Goal: Task Accomplishment & Management: Manage account settings

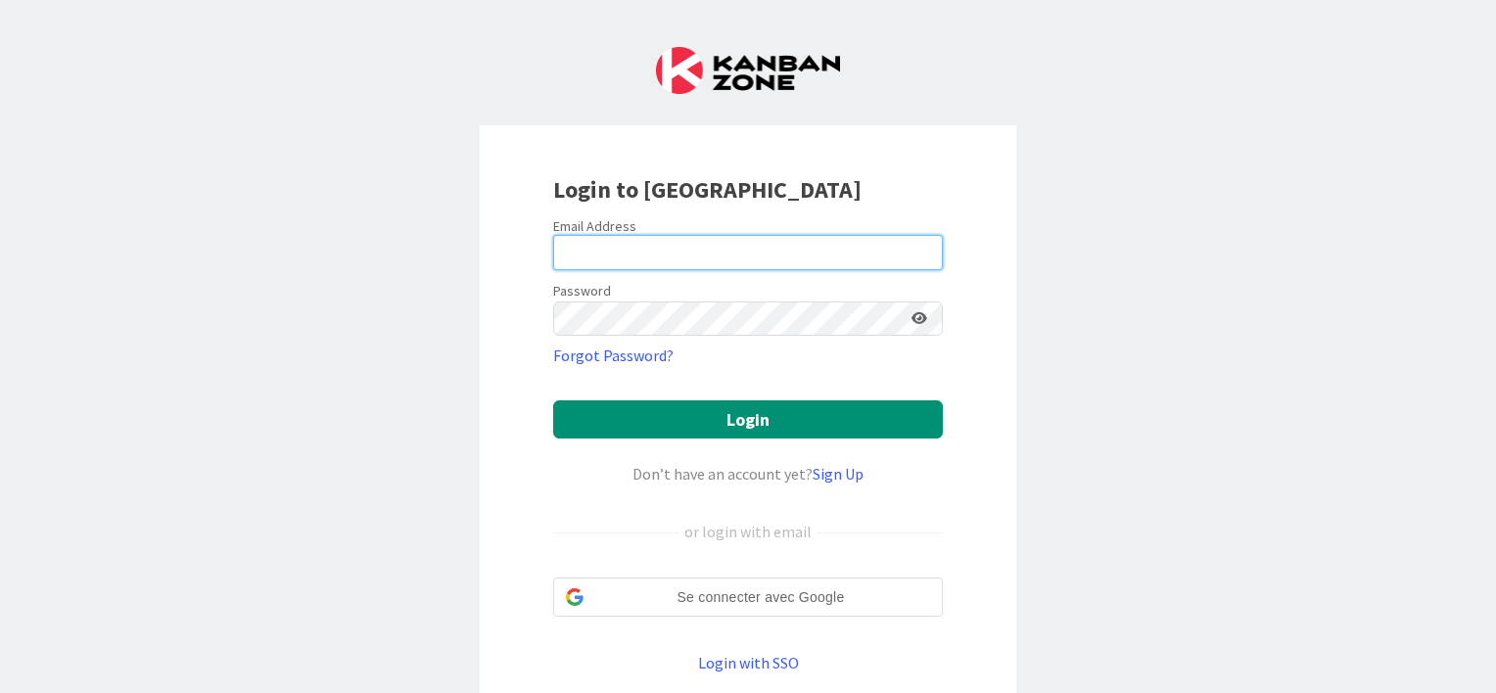
click at [658, 247] on input "email" at bounding box center [748, 252] width 390 height 35
click at [566, 262] on input "email" at bounding box center [748, 252] width 390 height 35
type input "[EMAIL_ADDRESS][DOMAIN_NAME]"
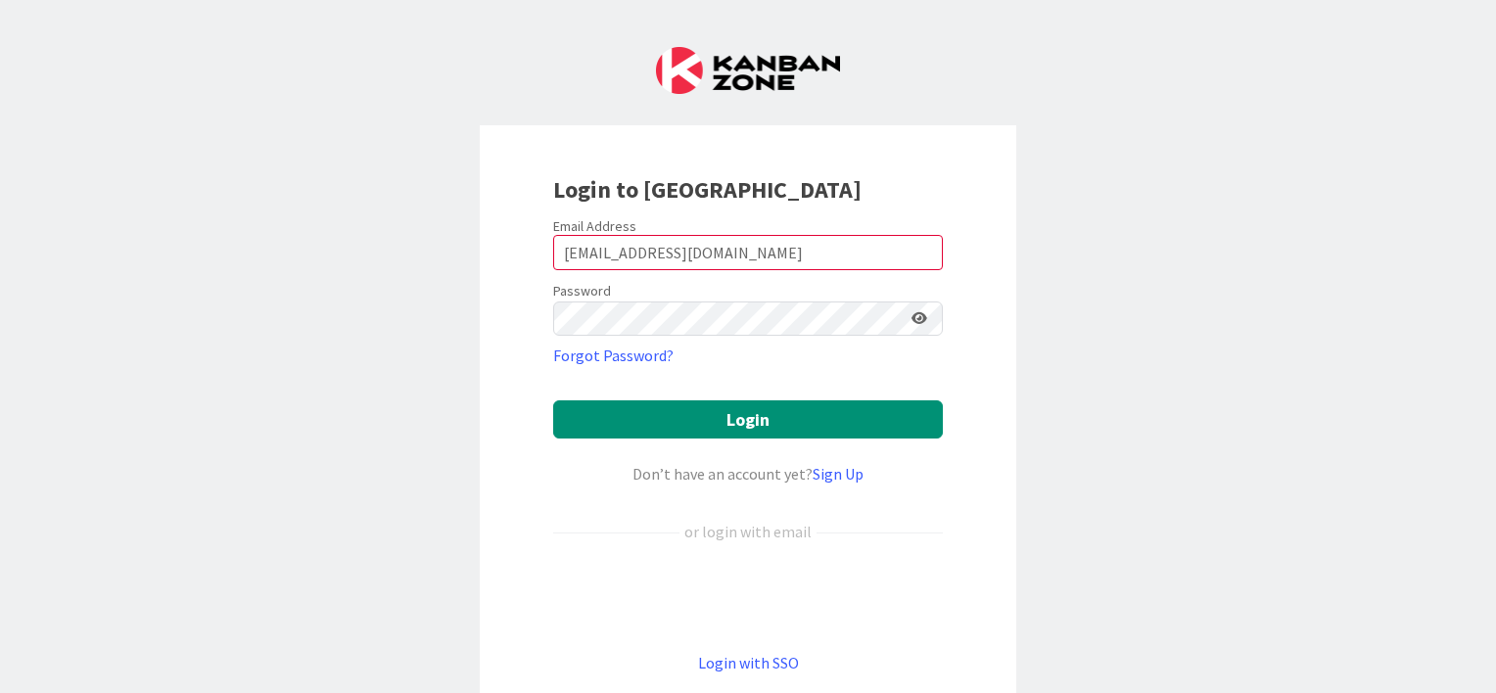
click at [916, 314] on icon at bounding box center [920, 318] width 16 height 14
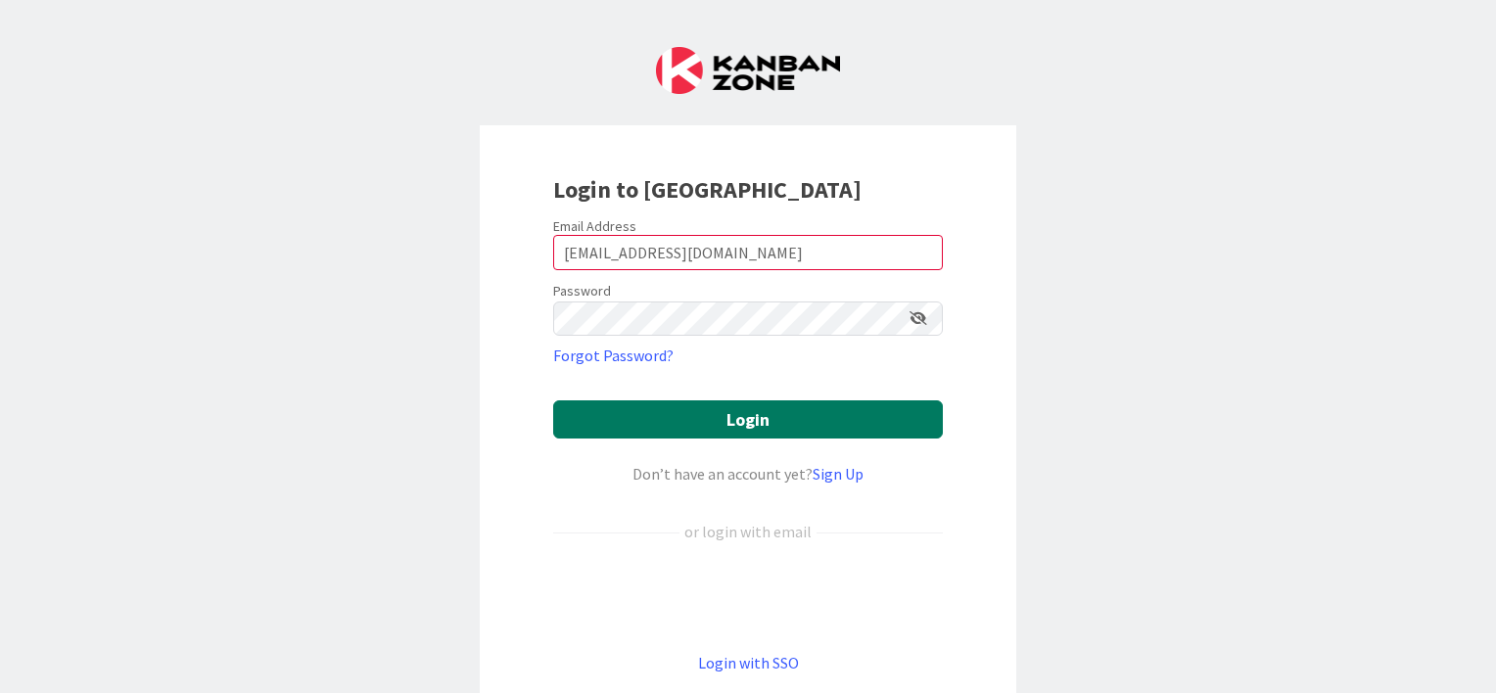
click at [711, 407] on button "Login" at bounding box center [748, 420] width 390 height 38
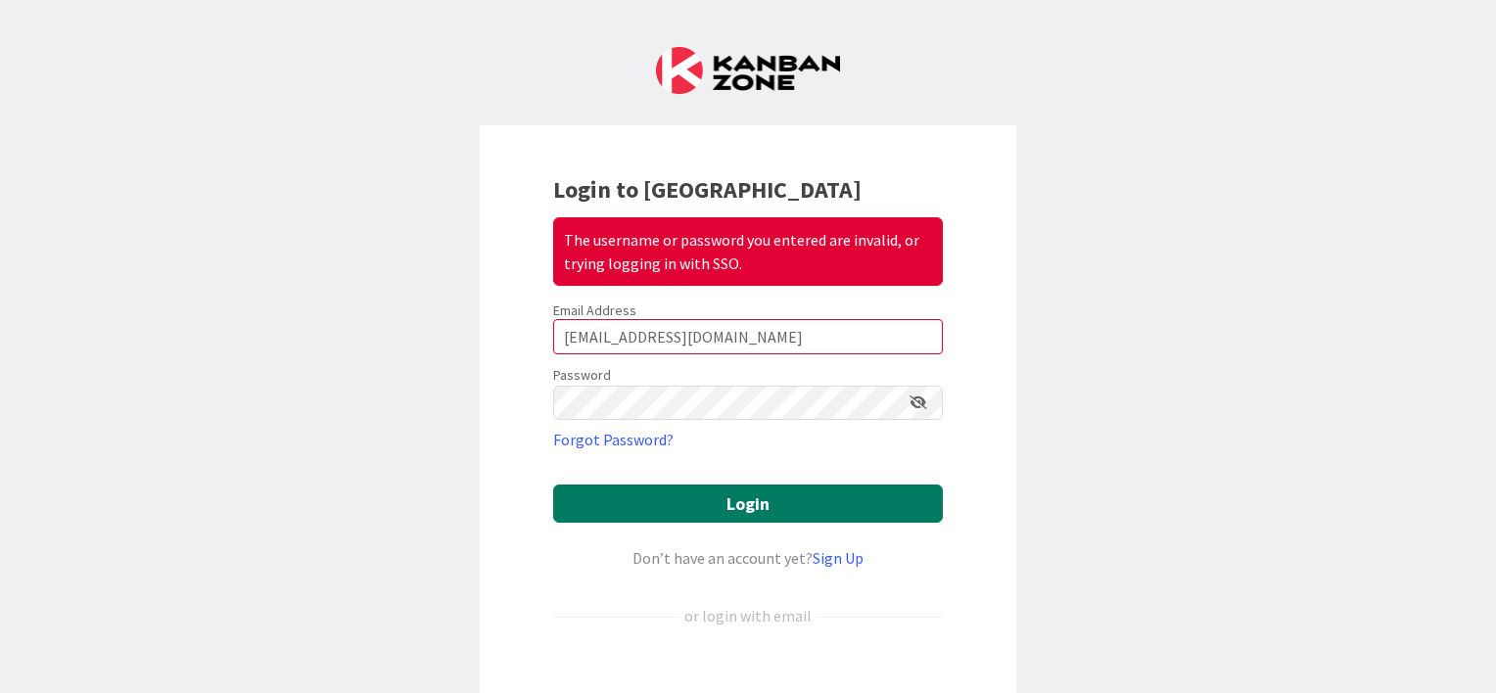
click at [736, 498] on button "Login" at bounding box center [748, 504] width 390 height 38
click at [737, 518] on button "Login" at bounding box center [748, 504] width 390 height 38
click at [733, 509] on button "Login" at bounding box center [748, 504] width 390 height 38
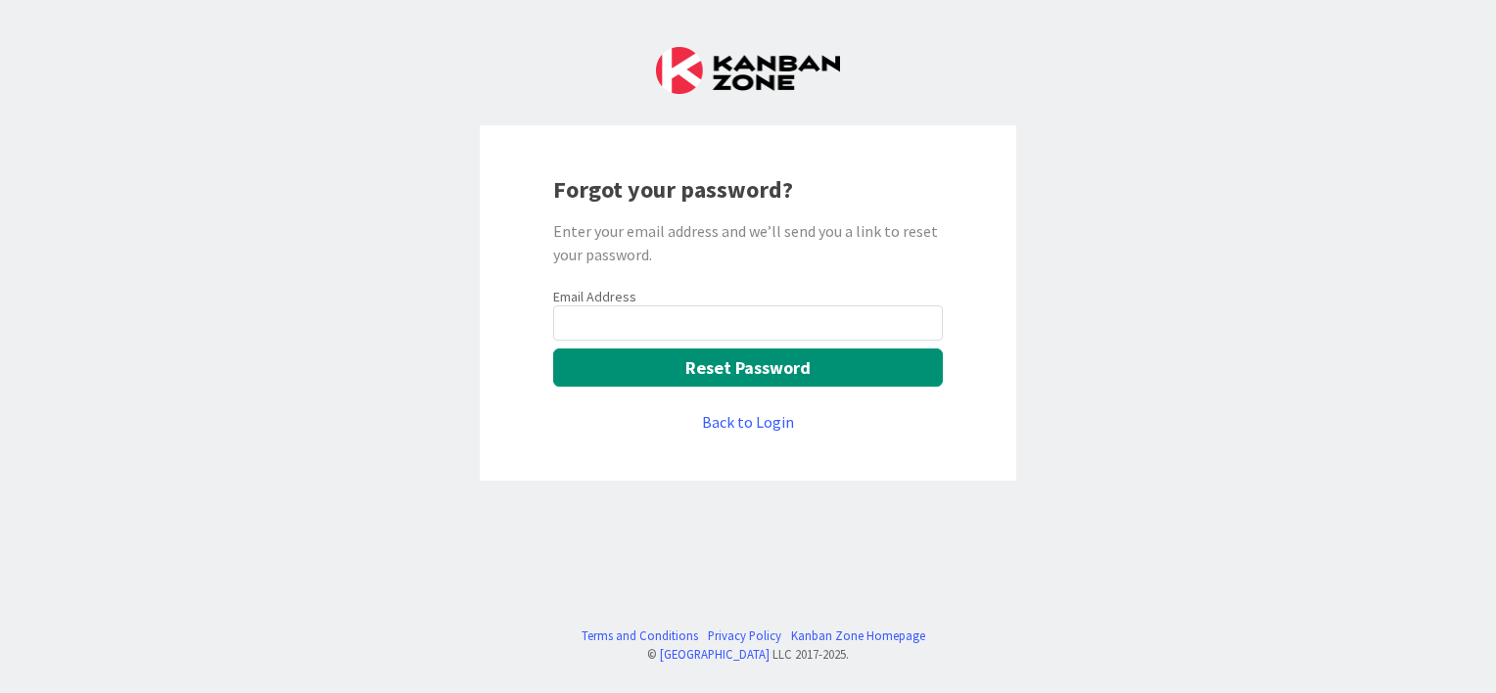
click at [619, 317] on input "email" at bounding box center [748, 323] width 390 height 35
type input "[EMAIL_ADDRESS][DOMAIN_NAME]"
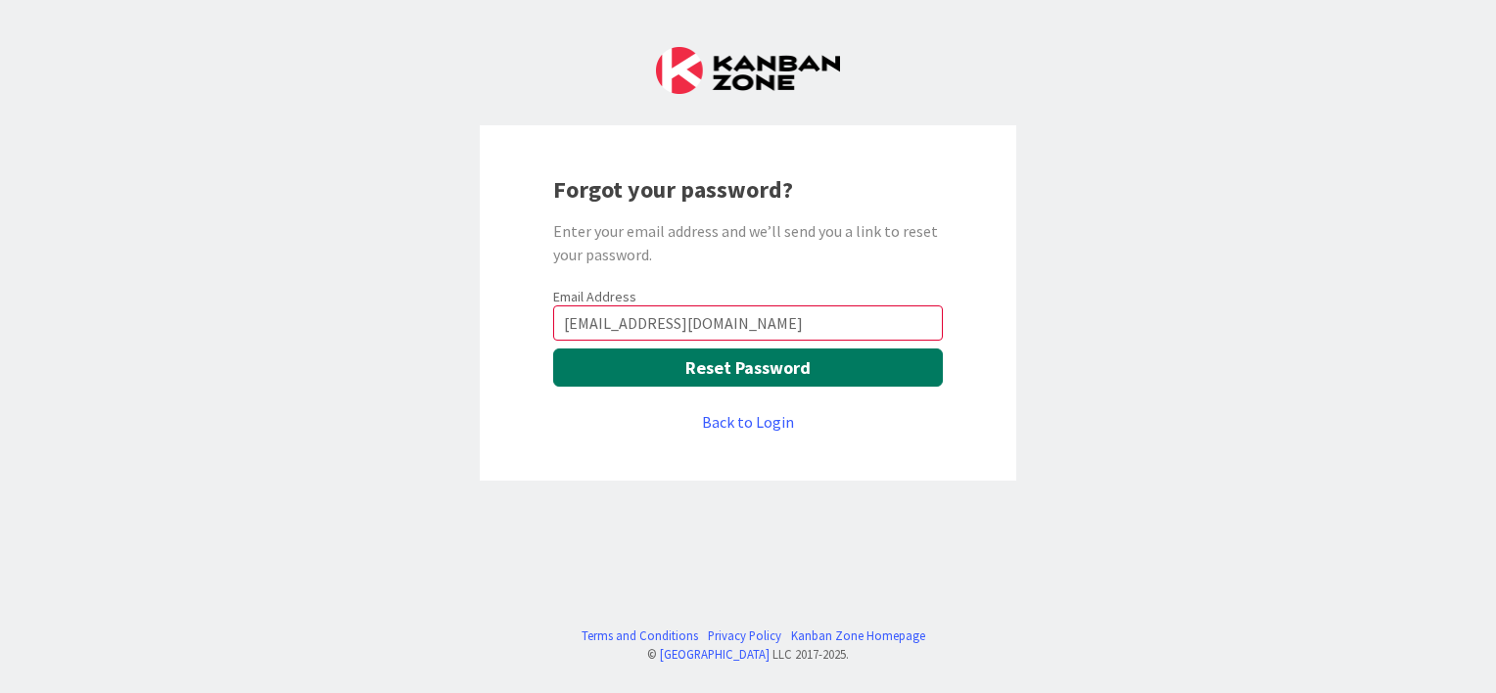
click at [682, 357] on button "Reset Password" at bounding box center [748, 368] width 390 height 38
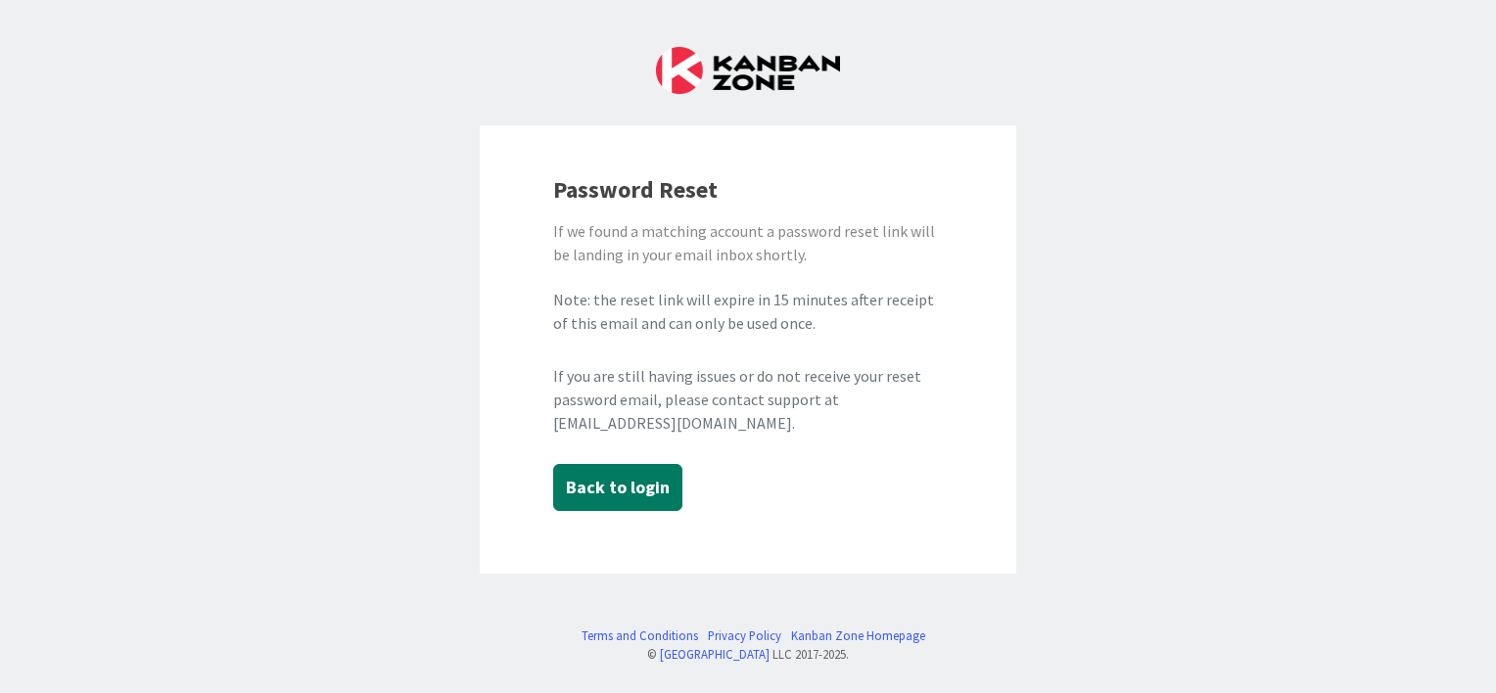
click at [632, 485] on button "Back to login" at bounding box center [617, 487] width 129 height 47
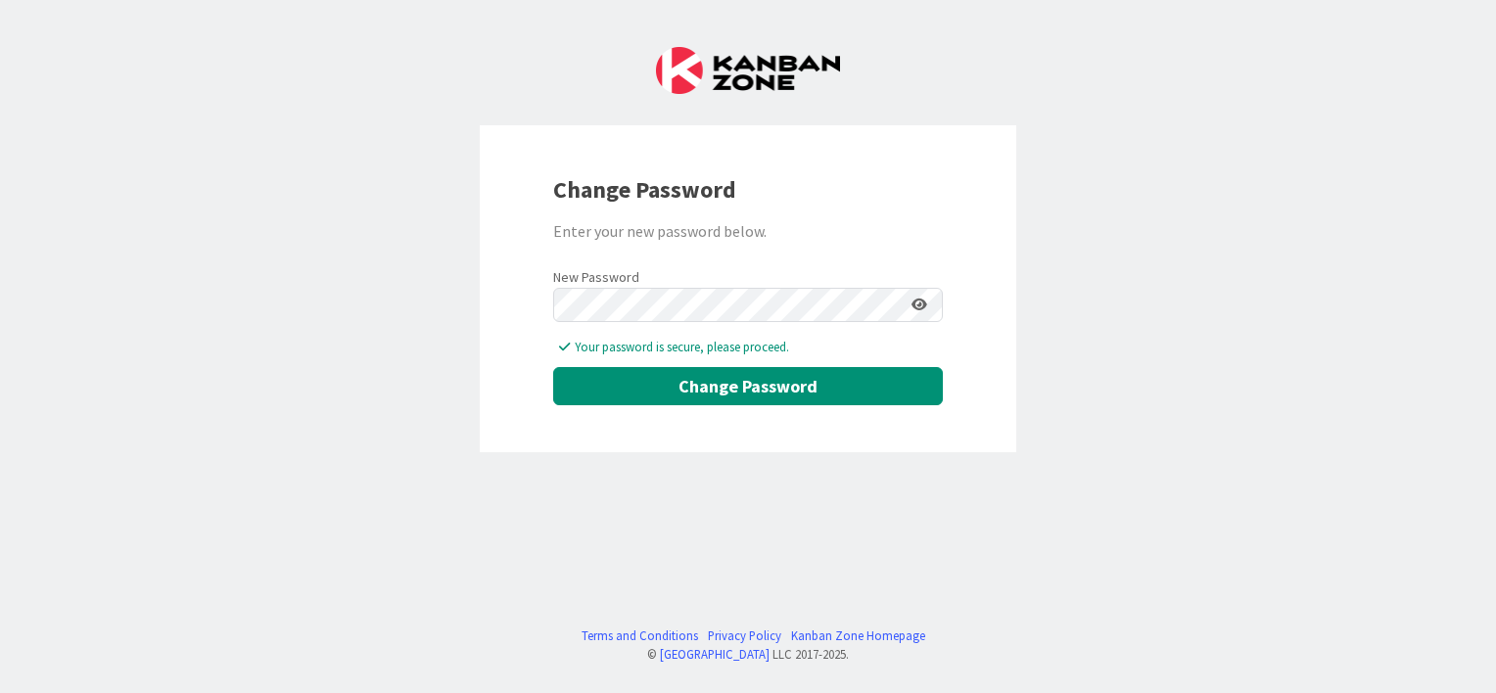
click at [920, 306] on icon at bounding box center [920, 305] width 16 height 14
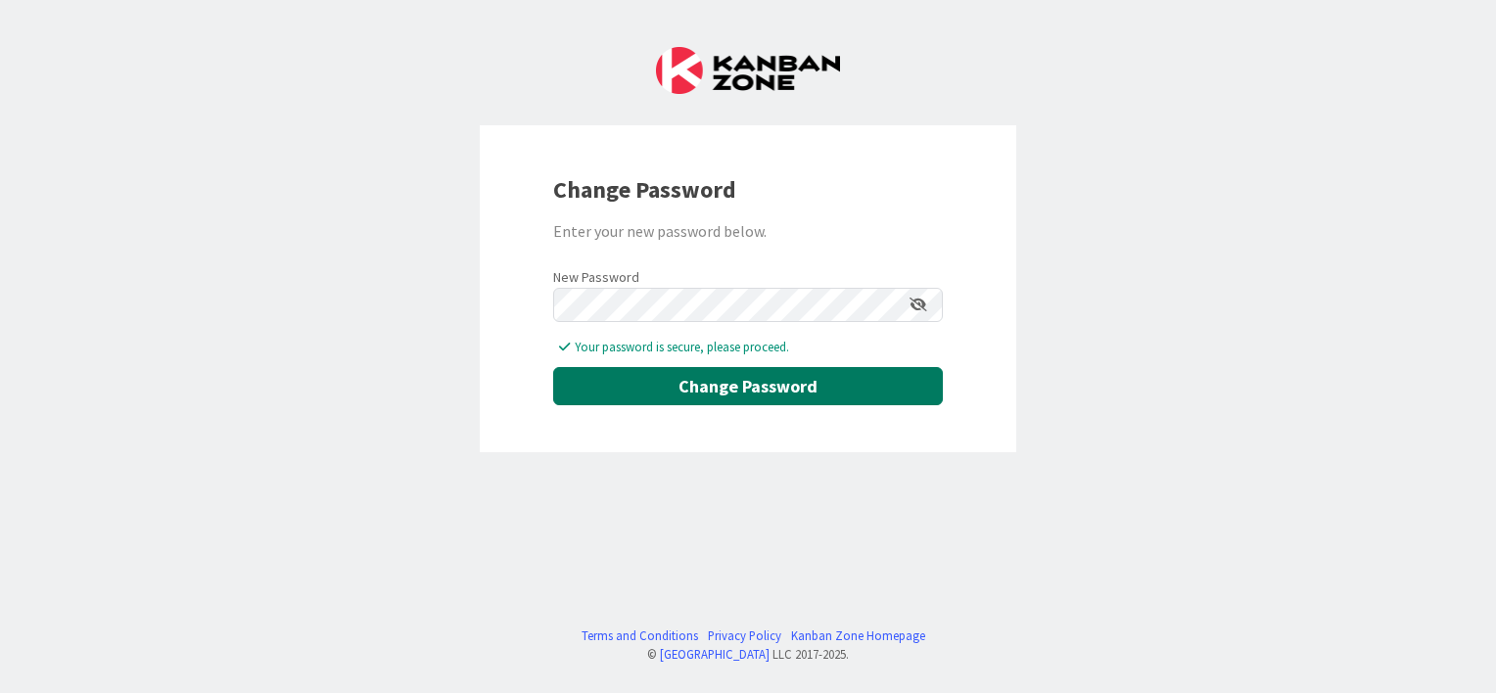
click at [673, 386] on button "Change Password" at bounding box center [748, 386] width 390 height 38
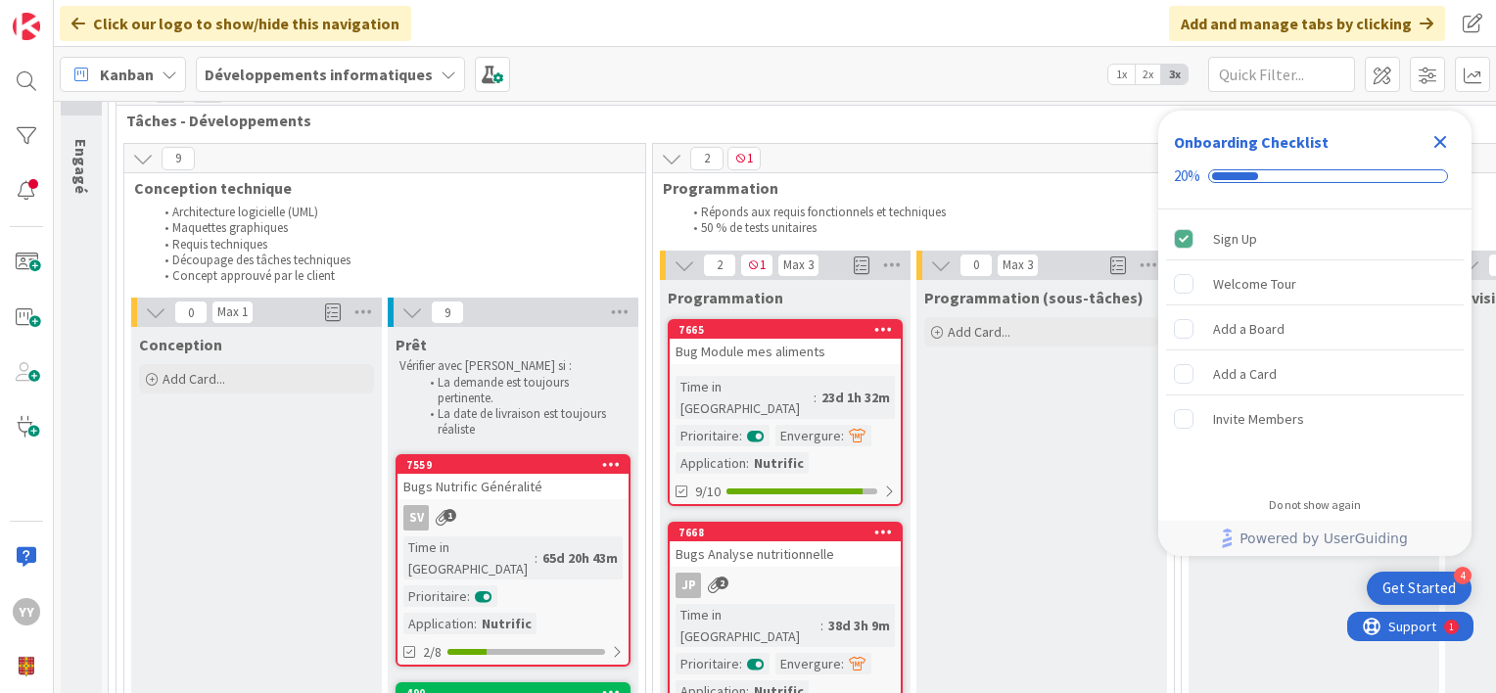
click at [1432, 143] on icon "Close Checklist" at bounding box center [1441, 142] width 24 height 24
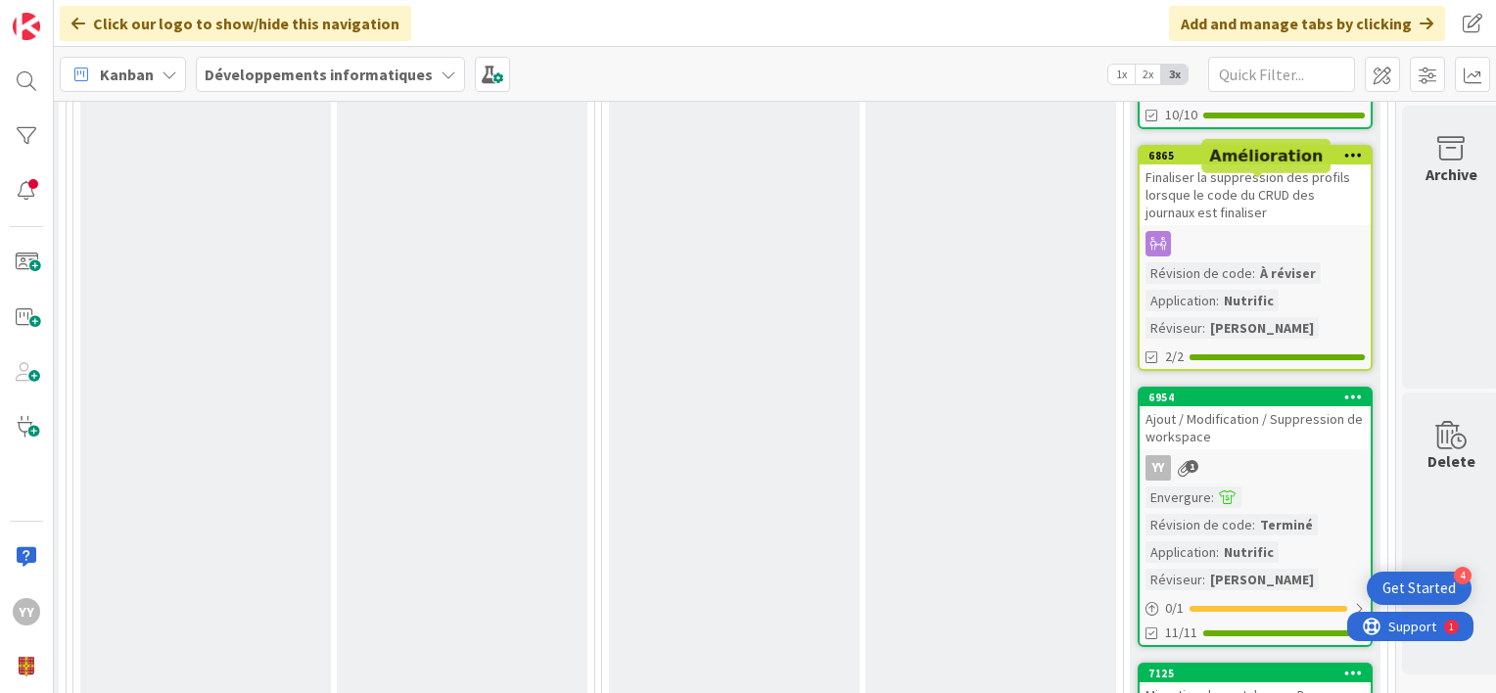
scroll to position [881, 1109]
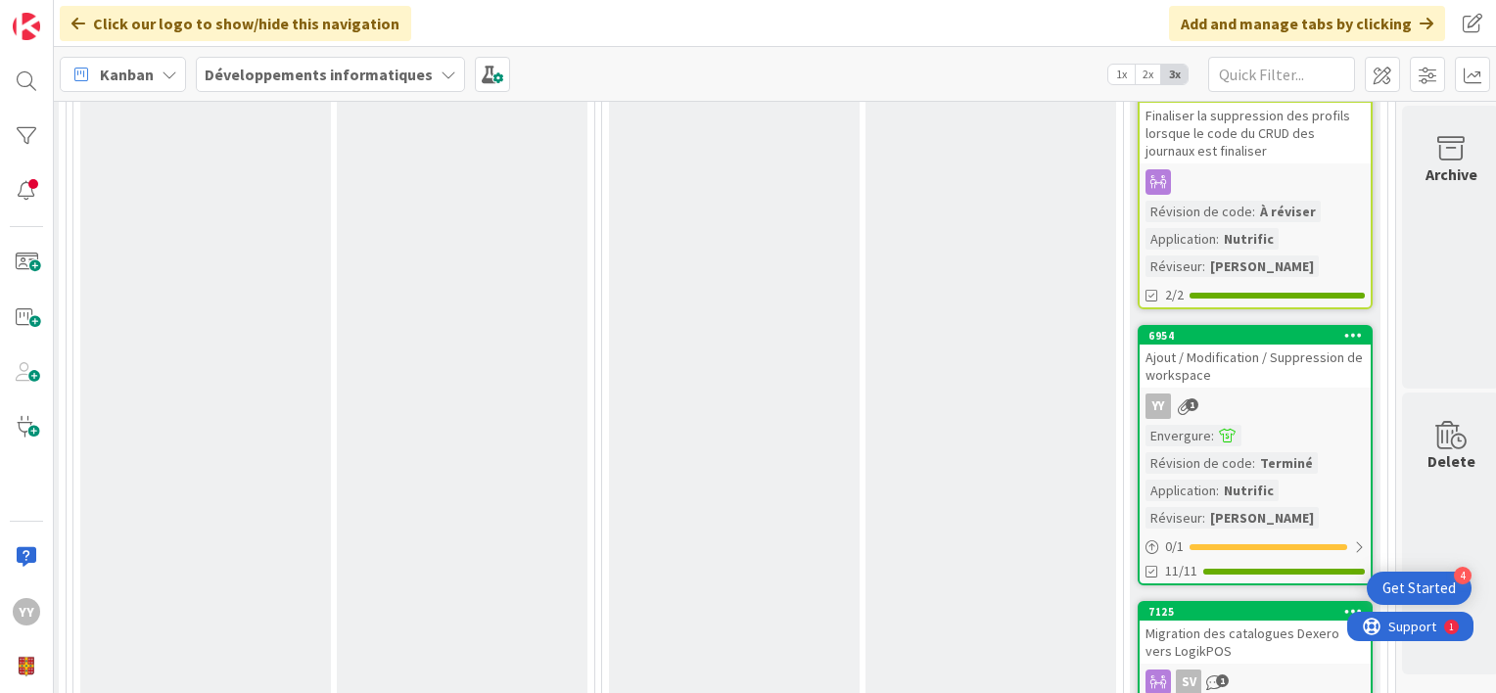
click at [1300, 362] on div "Ajout / Modification / Suppression de workspace" at bounding box center [1255, 366] width 231 height 43
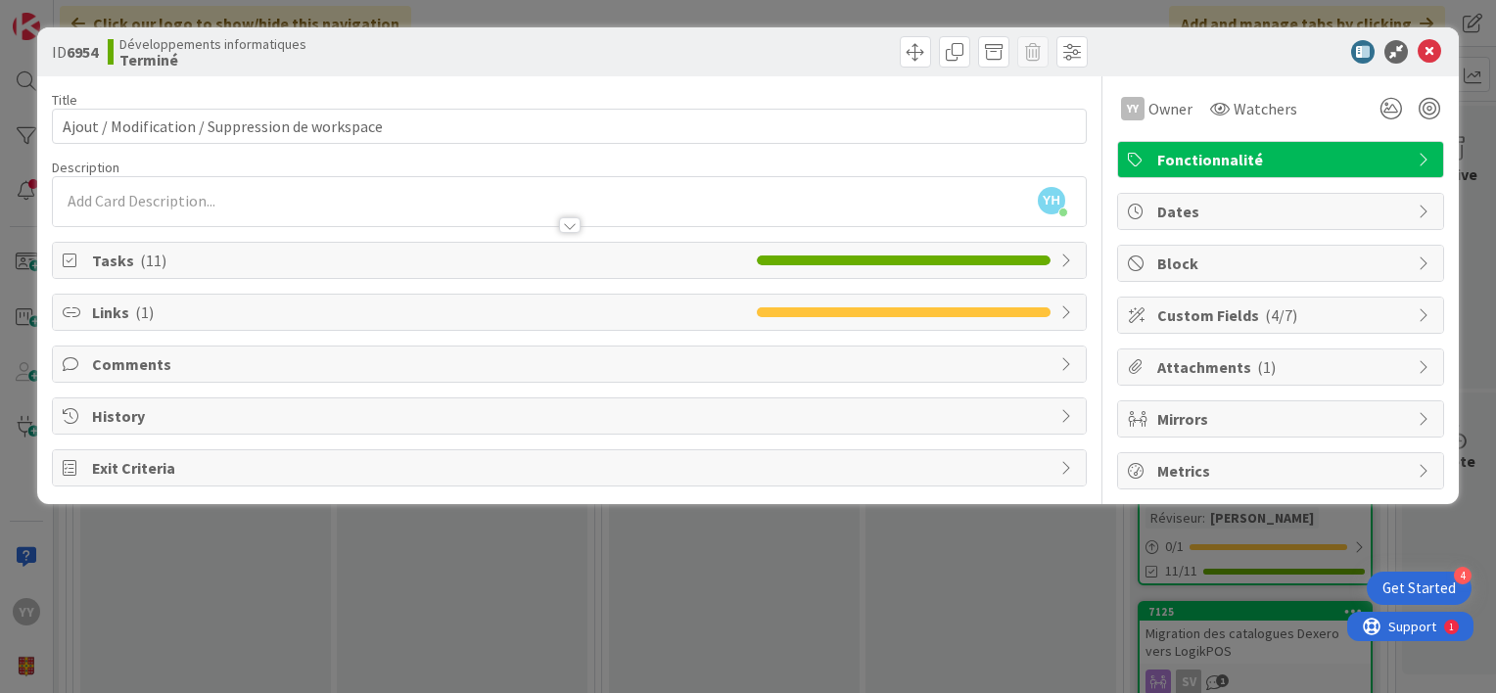
click at [1070, 258] on icon at bounding box center [1069, 261] width 16 height 16
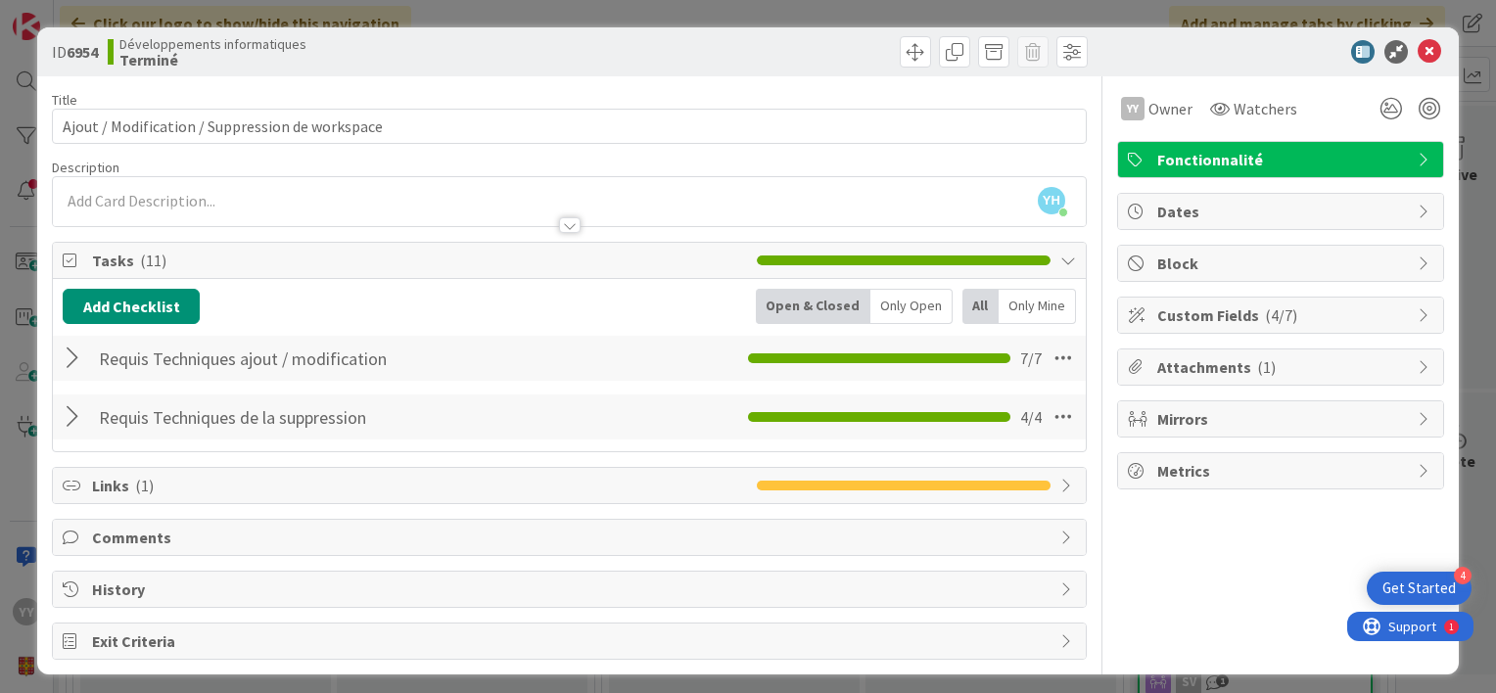
click at [71, 360] on div at bounding box center [75, 358] width 25 height 35
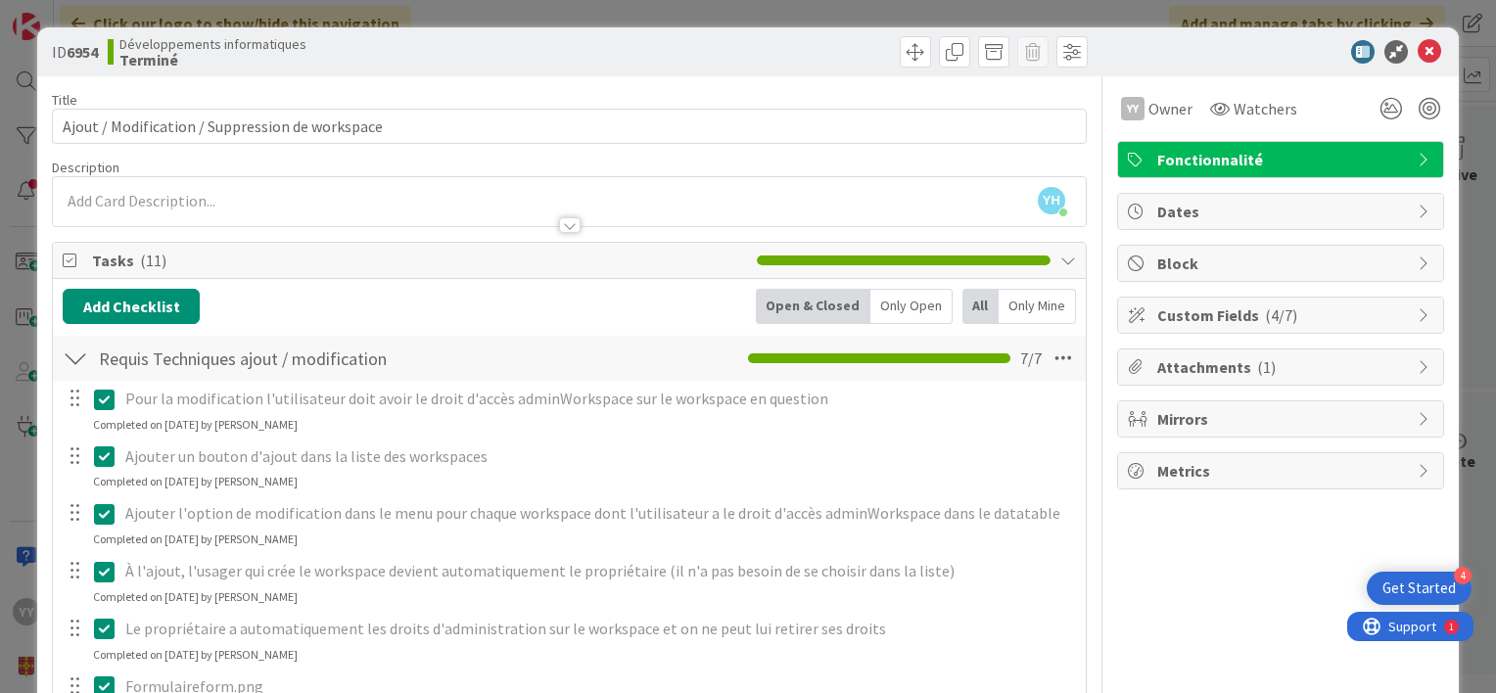
click at [70, 365] on div at bounding box center [75, 358] width 25 height 35
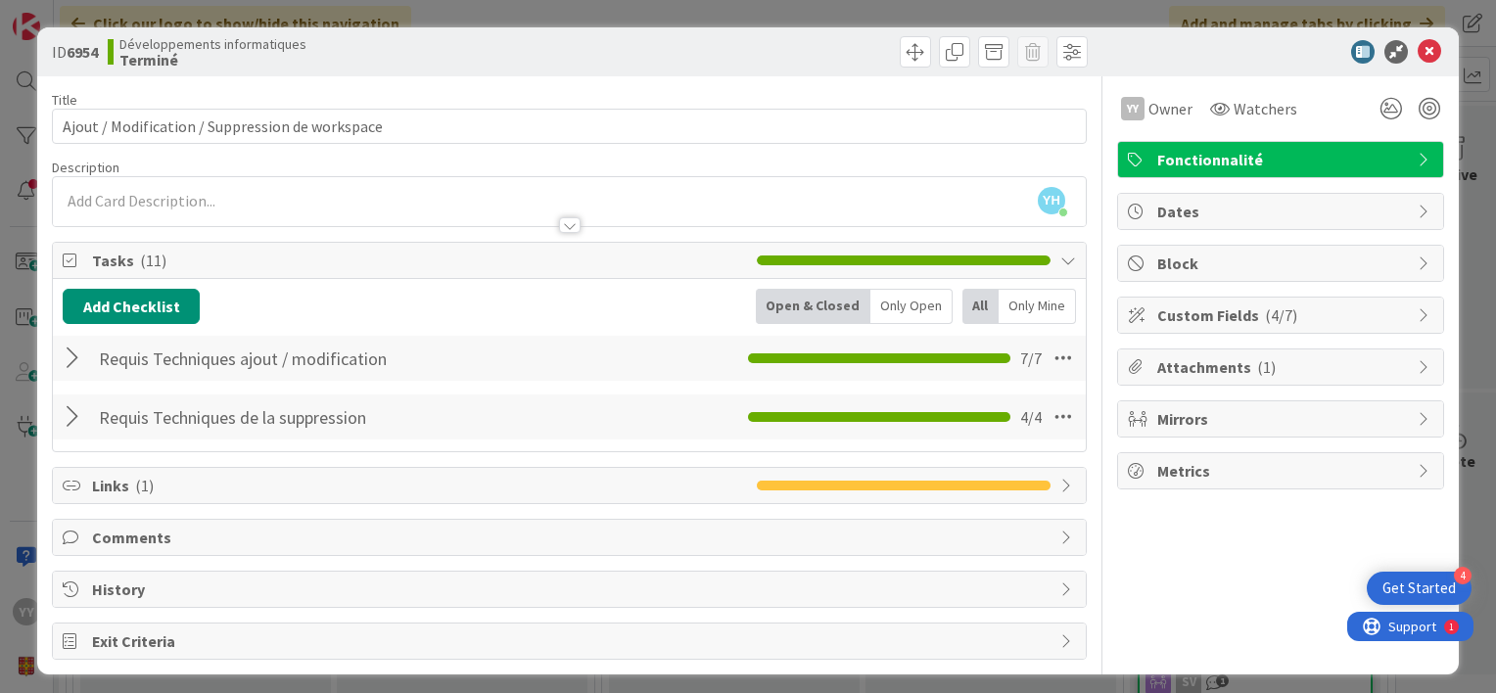
click at [561, 219] on div at bounding box center [570, 225] width 22 height 16
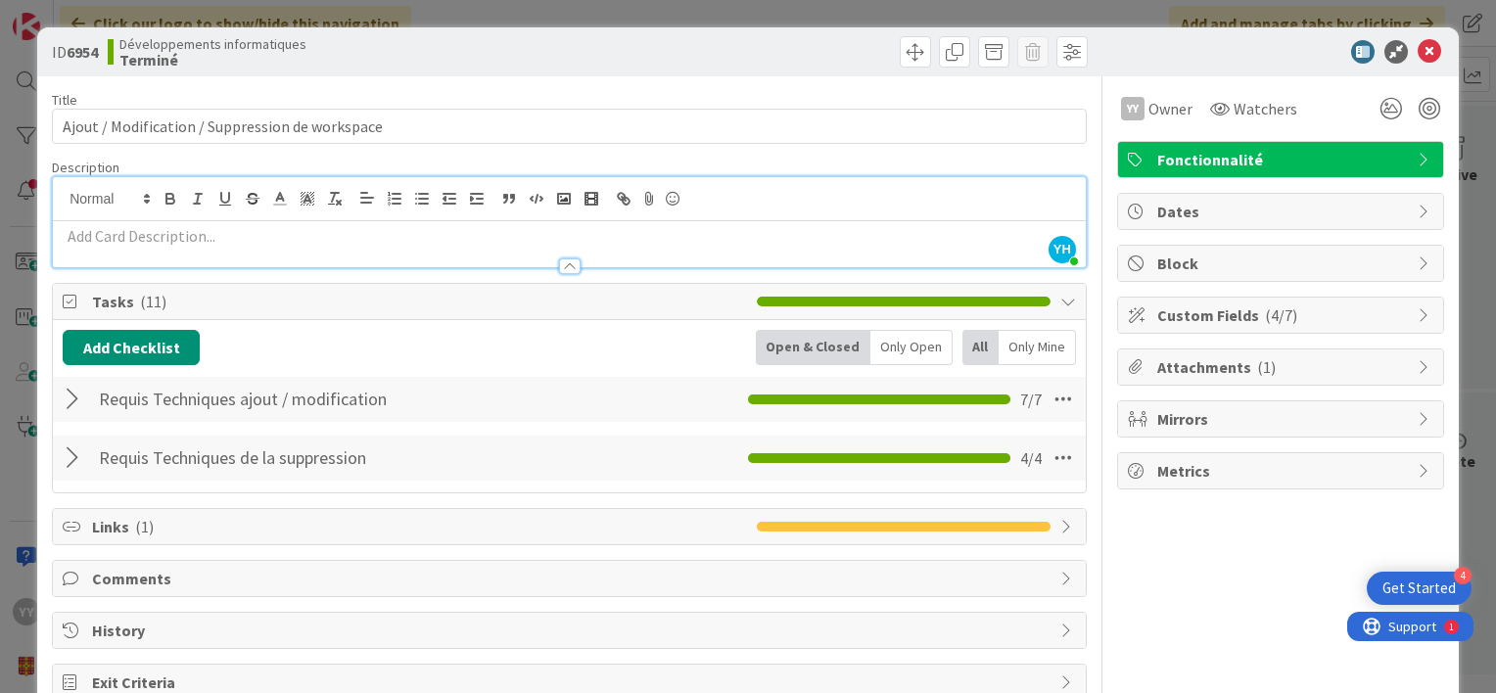
click at [560, 255] on div at bounding box center [569, 257] width 1033 height 21
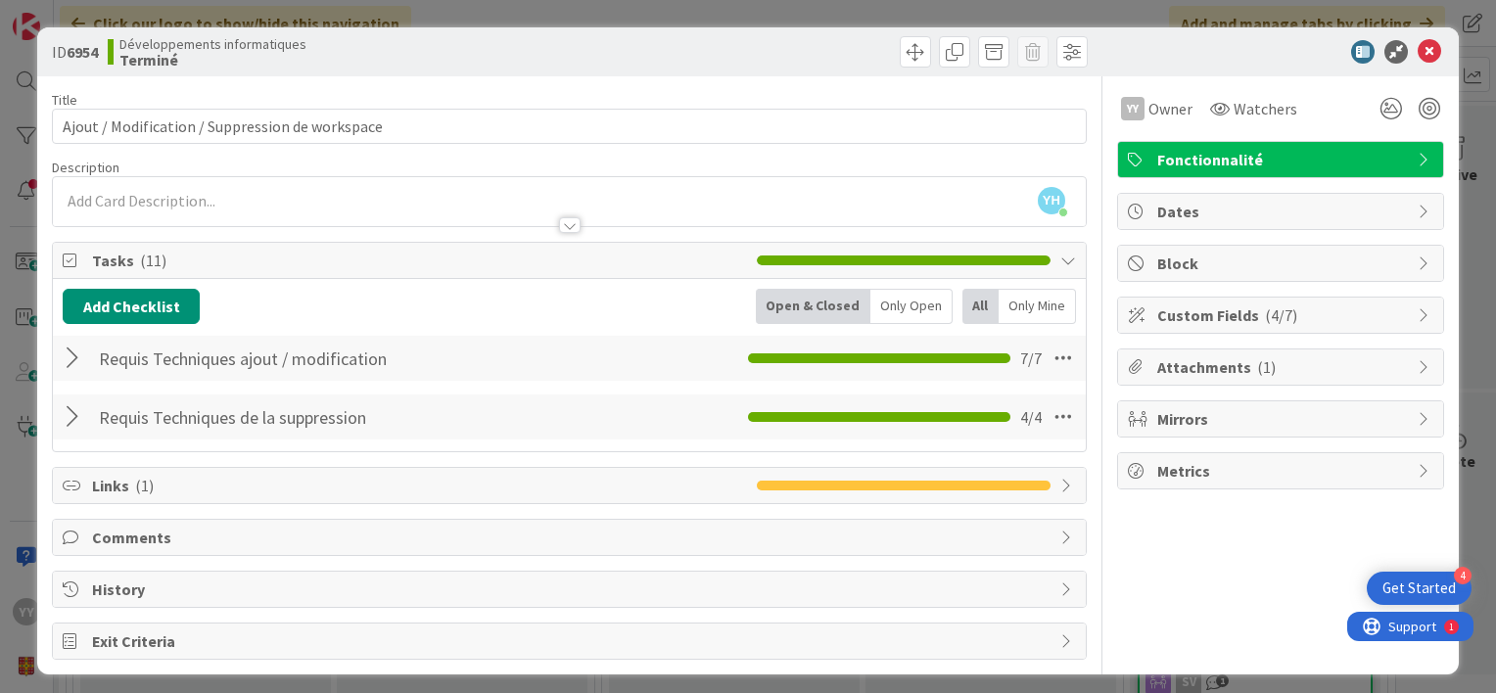
drag, startPoint x: 1170, startPoint y: 60, endPoint x: 1170, endPoint y: 41, distance: 18.6
click at [1170, 41] on div at bounding box center [1271, 52] width 347 height 24
click at [1415, 627] on span "Support" at bounding box center [1411, 625] width 48 height 24
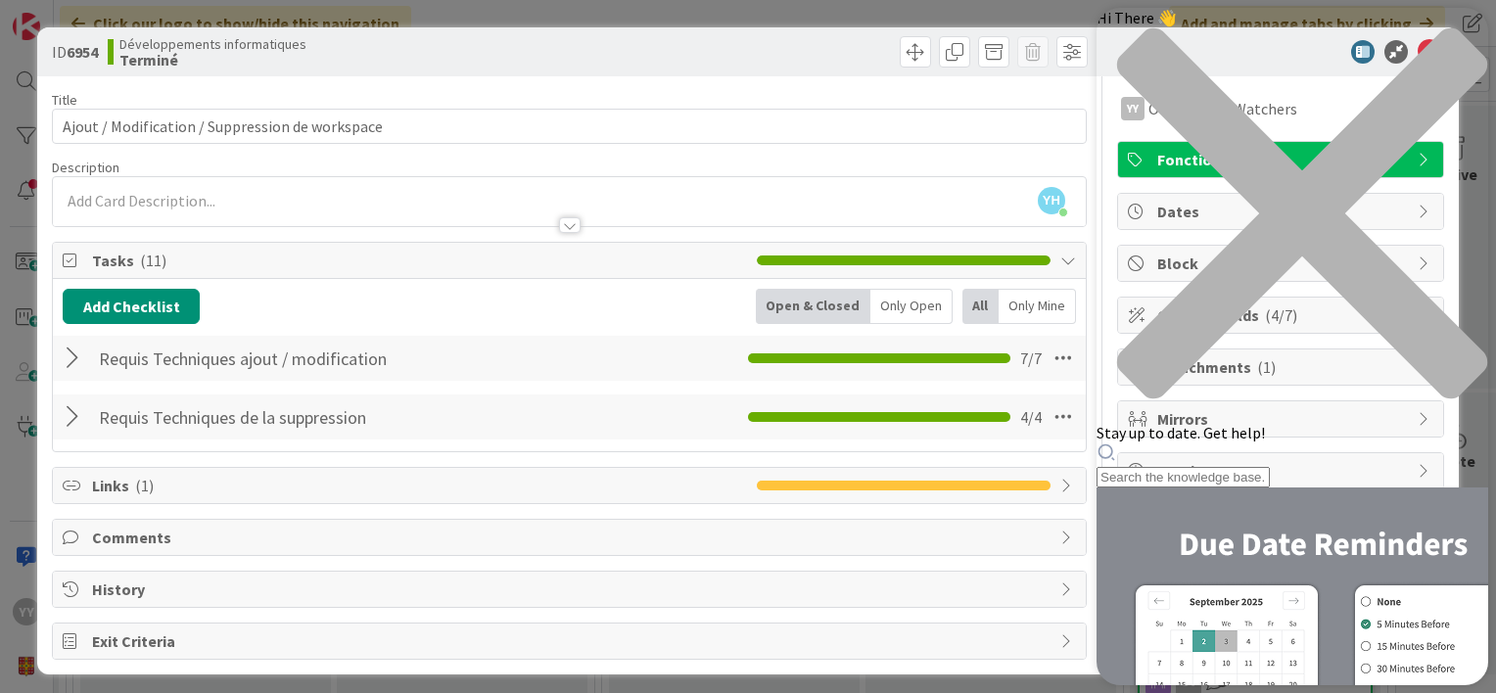
click at [1461, 34] on icon "close resource center" at bounding box center [1302, 213] width 370 height 370
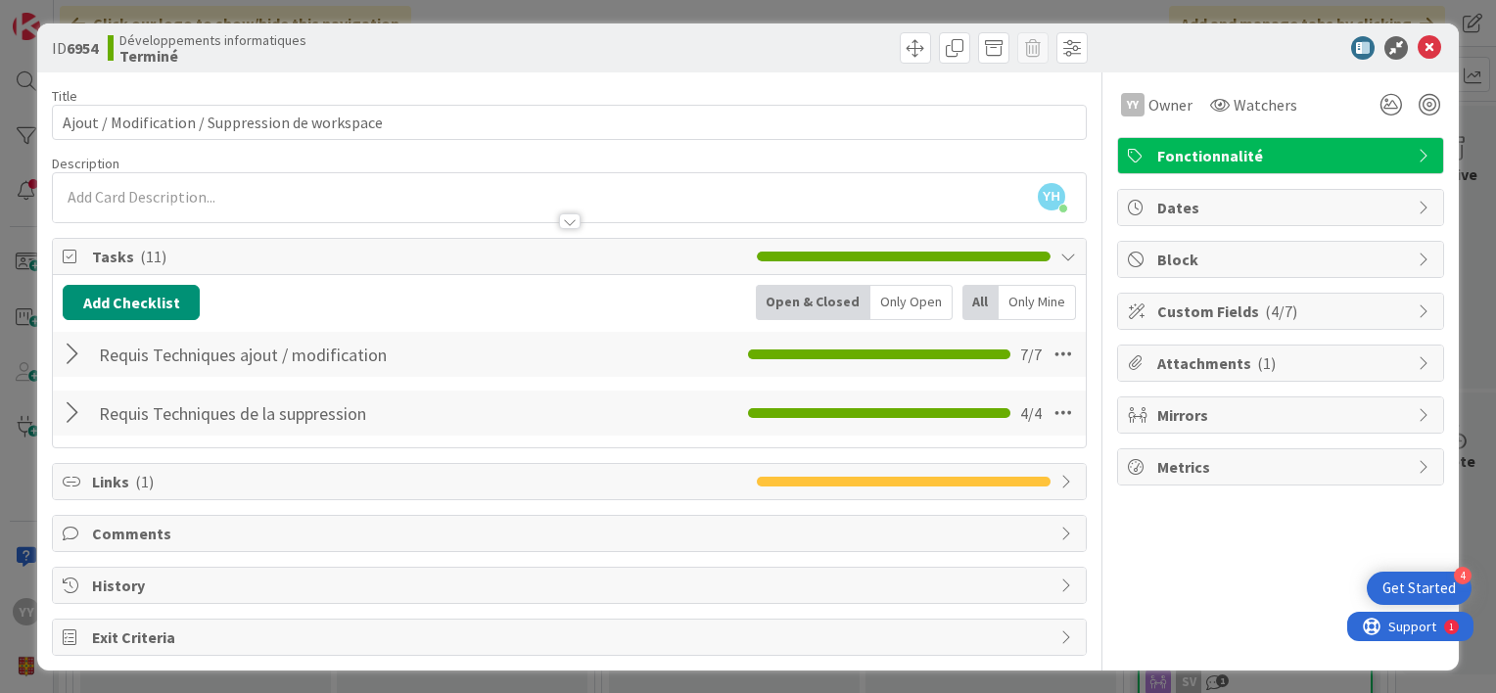
scroll to position [5, 0]
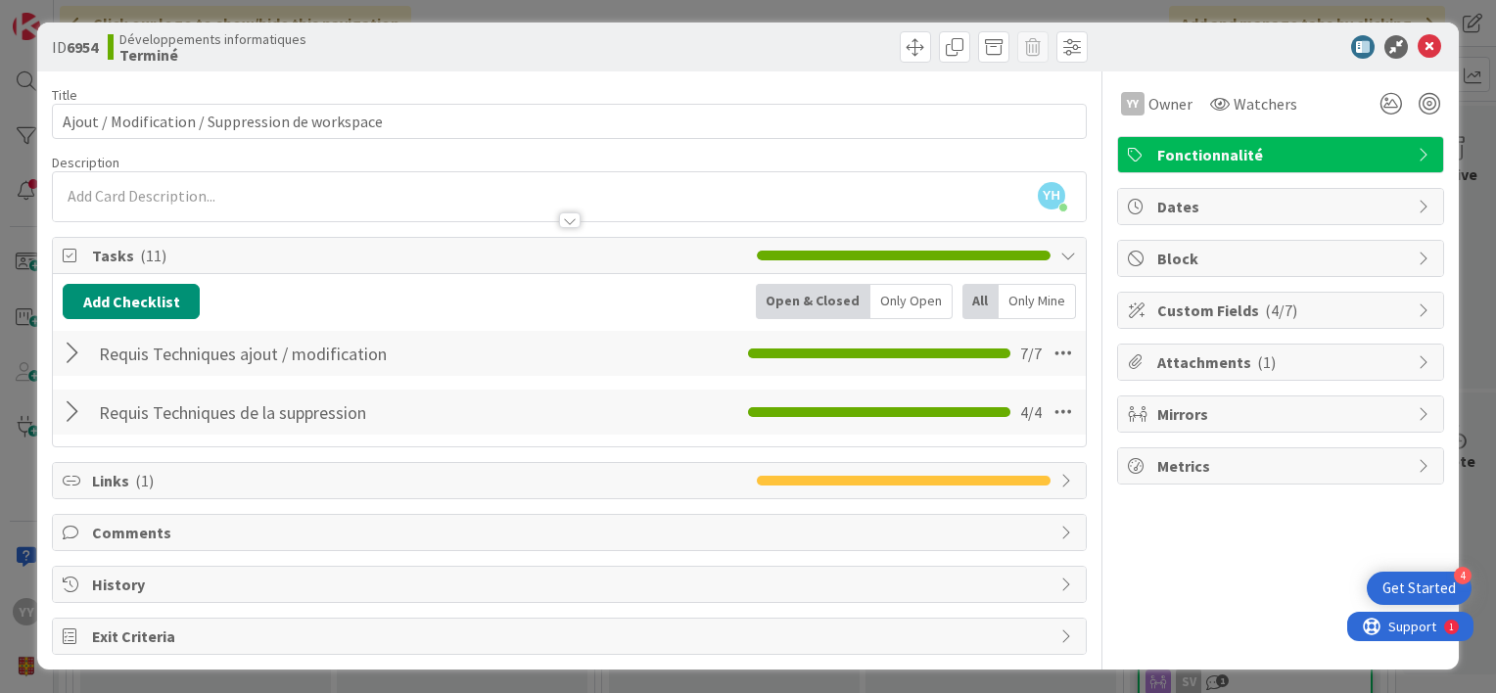
click at [77, 348] on div at bounding box center [75, 353] width 25 height 35
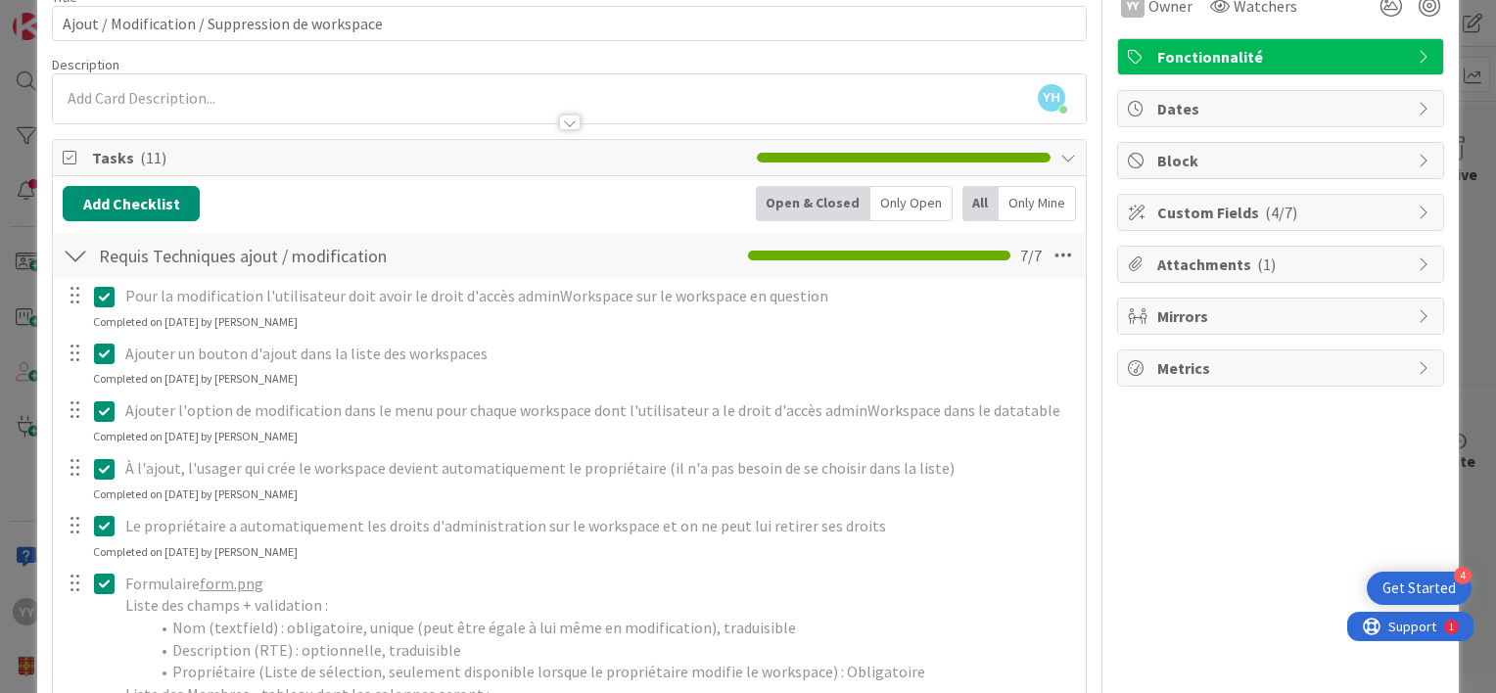
click at [73, 252] on div at bounding box center [75, 255] width 25 height 35
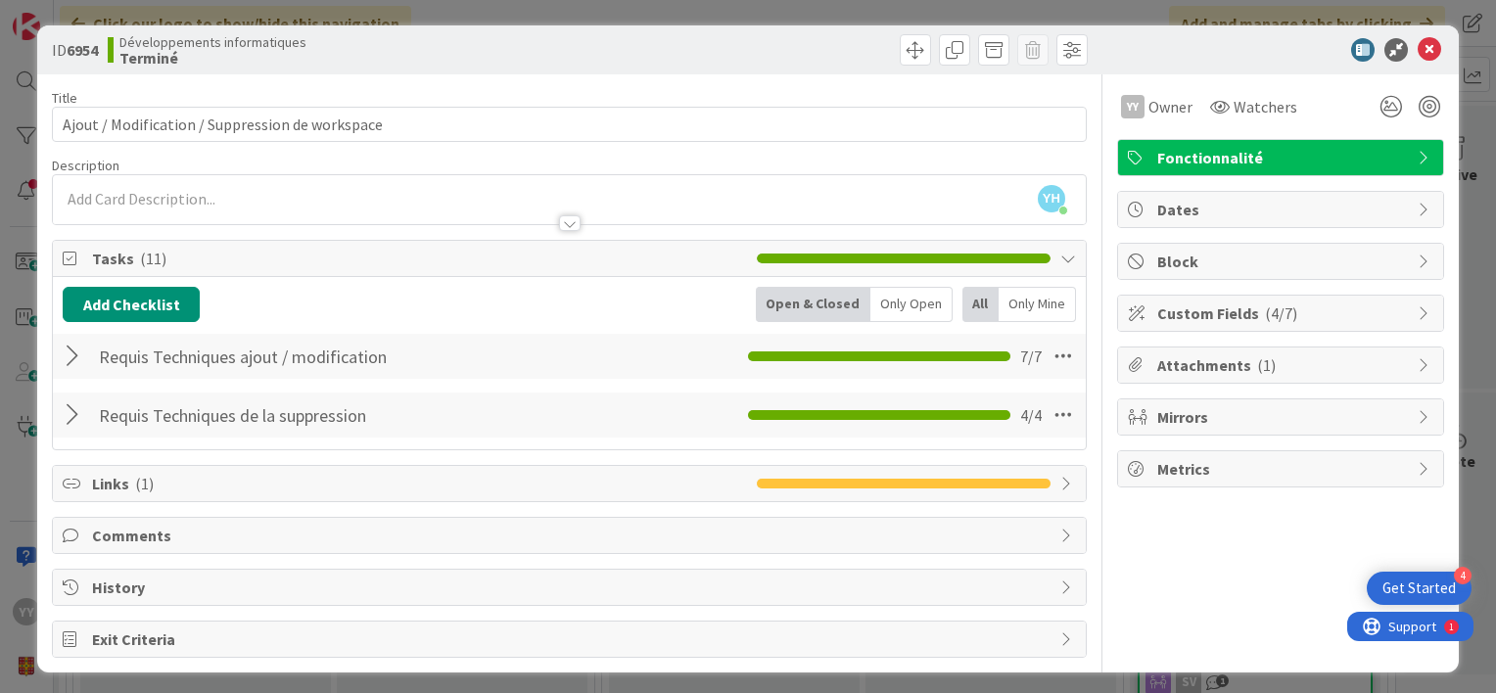
scroll to position [0, 0]
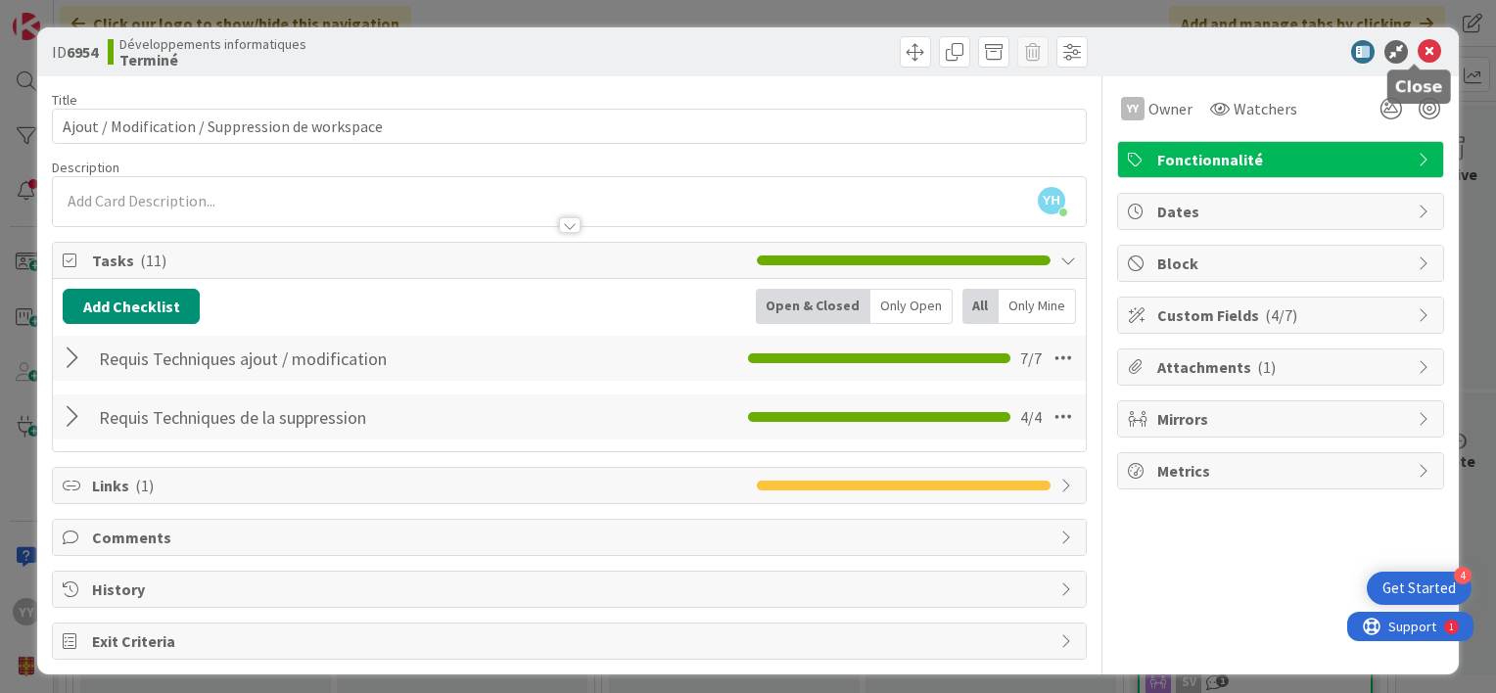
click at [1418, 57] on icon at bounding box center [1430, 52] width 24 height 24
